Goal: Information Seeking & Learning: Learn about a topic

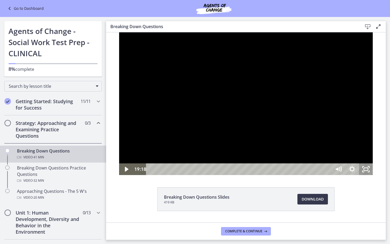
scroll to position [117, 0]
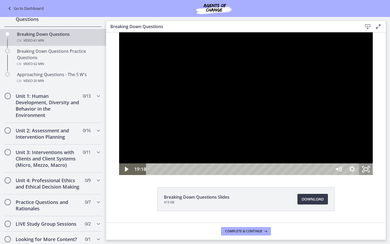
click at [373, 175] on icon "Unfullscreen" at bounding box center [366, 170] width 14 height 12
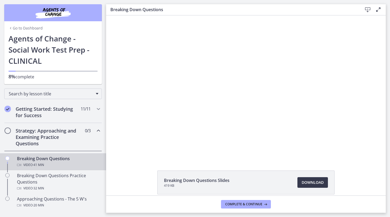
scroll to position [0, 0]
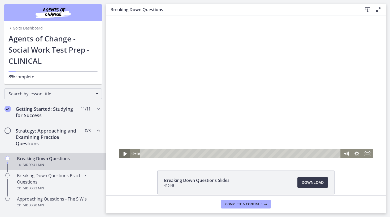
click at [125, 154] on icon "Play Video" at bounding box center [124, 154] width 3 height 5
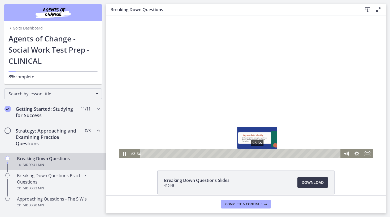
click at [257, 152] on div "23:56" at bounding box center [241, 153] width 195 height 9
click at [255, 153] on div "23:23" at bounding box center [241, 153] width 195 height 9
click at [254, 153] on div "Playbar" at bounding box center [254, 153] width 3 height 3
click at [252, 153] on div "Playbar" at bounding box center [253, 153] width 3 height 3
click at [248, 153] on div "22:02" at bounding box center [241, 153] width 195 height 9
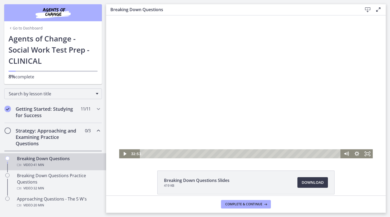
click at [218, 96] on div at bounding box center [246, 86] width 254 height 143
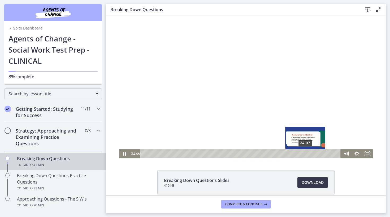
click at [305, 154] on div "34:07" at bounding box center [241, 153] width 195 height 9
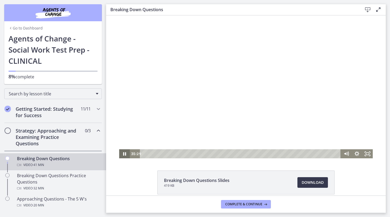
click at [124, 155] on icon "Pause" at bounding box center [124, 153] width 3 height 3
click at [124, 155] on icon "Play Video" at bounding box center [124, 154] width 3 height 5
click at [121, 153] on icon "Pause" at bounding box center [124, 153] width 11 height 9
click at [124, 153] on icon "Play Video" at bounding box center [124, 154] width 3 height 4
click at [124, 153] on icon "Pause" at bounding box center [124, 153] width 11 height 9
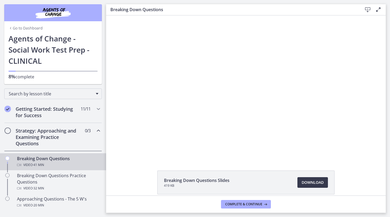
click at [260, 89] on div at bounding box center [246, 86] width 254 height 143
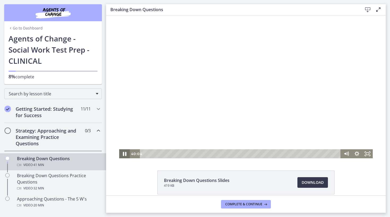
click at [125, 153] on icon "Pause" at bounding box center [124, 153] width 13 height 11
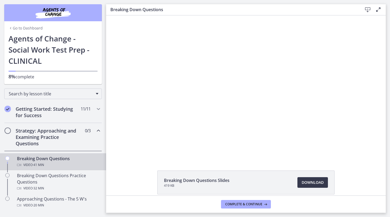
click at [173, 88] on div at bounding box center [246, 86] width 254 height 143
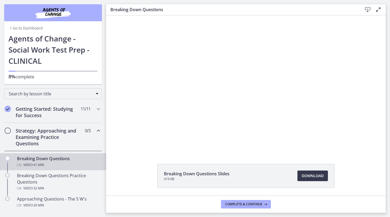
scroll to position [5, 0]
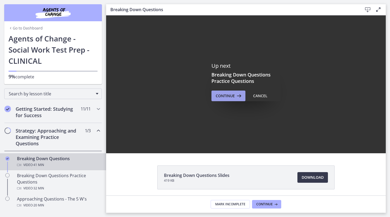
click at [237, 93] on icon at bounding box center [238, 96] width 7 height 6
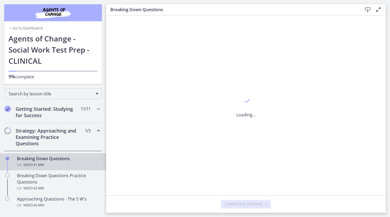
scroll to position [0, 0]
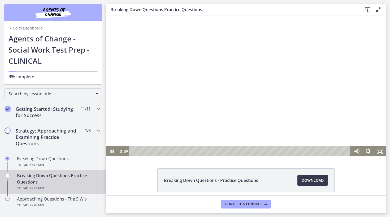
click at [295, 115] on div at bounding box center [246, 85] width 280 height 141
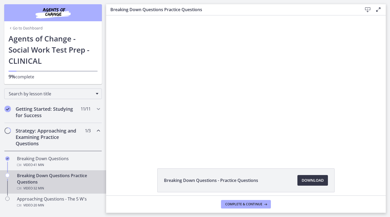
click at [320, 182] on span "Download Opens in a new window" at bounding box center [313, 180] width 22 height 6
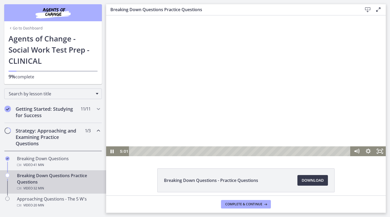
click at [311, 74] on div at bounding box center [246, 85] width 280 height 141
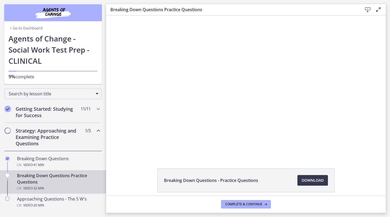
click at [256, 86] on div at bounding box center [246, 85] width 280 height 141
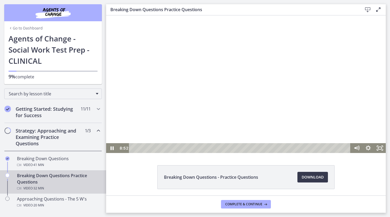
scroll to position [3, 0]
click at [111, 148] on icon "Pause" at bounding box center [112, 149] width 3 height 4
click at [111, 148] on icon "Play Video" at bounding box center [112, 148] width 3 height 5
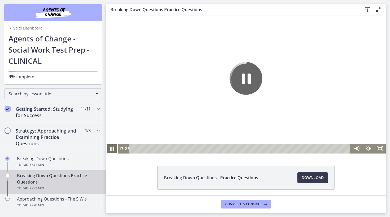
click at [111, 148] on icon "Pause" at bounding box center [112, 149] width 4 height 5
click at [111, 148] on icon "Play Video" at bounding box center [112, 149] width 3 height 4
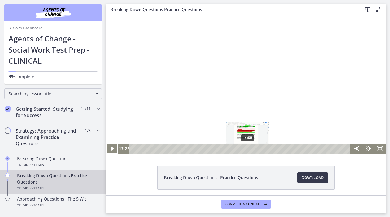
click at [247, 150] on div "16:55" at bounding box center [240, 149] width 215 height 10
click at [114, 150] on icon "Play Video" at bounding box center [113, 149] width 12 height 10
click at [112, 148] on icon "Pause" at bounding box center [112, 149] width 12 height 10
